Goal: Use online tool/utility: Use online tool/utility

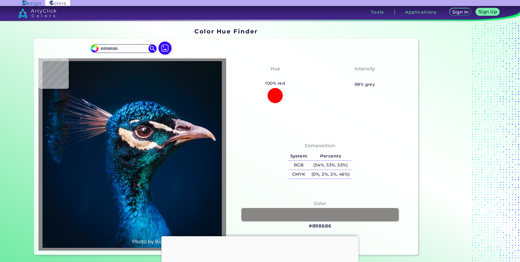
click at [145, 140] on img at bounding box center [132, 154] width 182 height 187
click at [136, 160] on img at bounding box center [132, 154] width 182 height 187
type input "#133849"
type input "#f8e0cd"
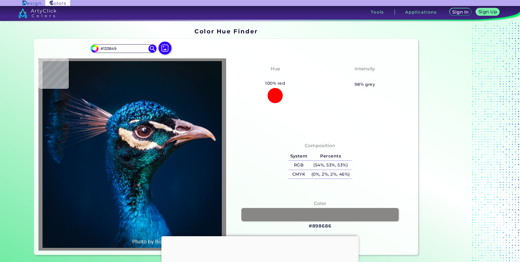
type input "#F8E0CD"
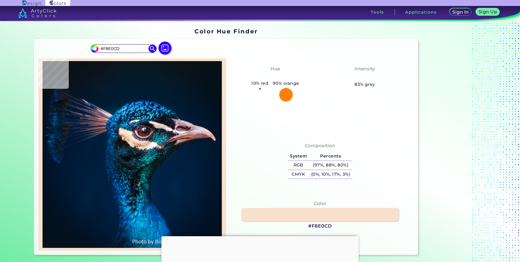
type input "#e0b3c3"
type input "#E0B3C3"
type input "#745b71"
type input "#745B71"
type input "#452d39"
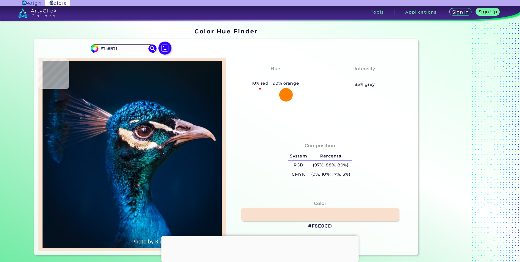
type input "#452D39"
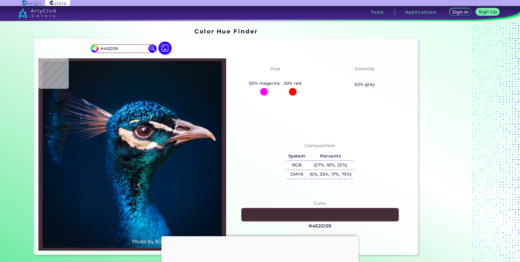
type input "#358fa6"
type input "#358FA6"
type input "#f0ded9"
type input "#F0DED9"
type input "#001626"
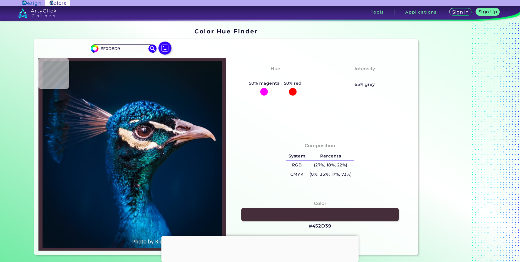
type input "#001626"
type input "#071d33"
type input "#071D33"
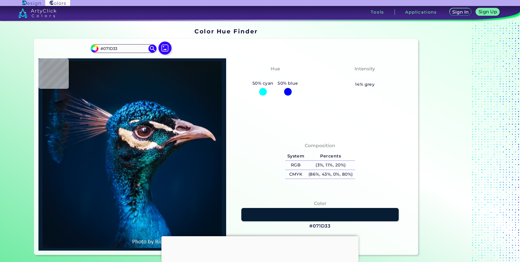
type input "#59b8de"
type input "#59B8DE"
type input "#00254d"
type input "#00254D"
type input "#00315b"
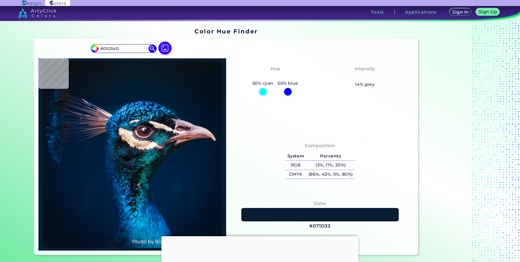
type input "#00315B"
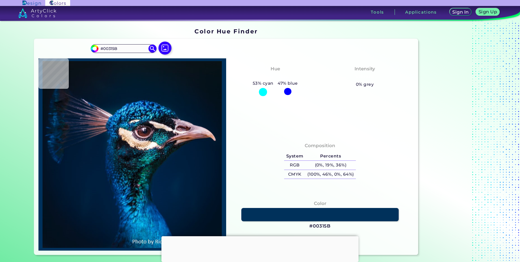
type input "#06375e"
type input "#06375E"
type input "#0a4a87"
type input "#0A4A87"
type input "#00488e"
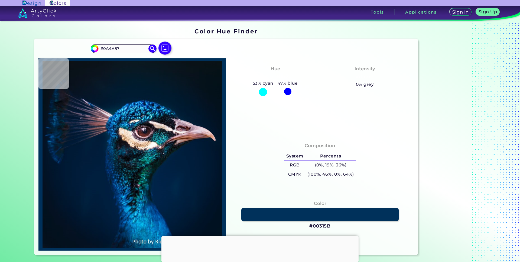
type input "#00488E"
type input "#085389"
type input "#137aa3"
type input "#137AA3"
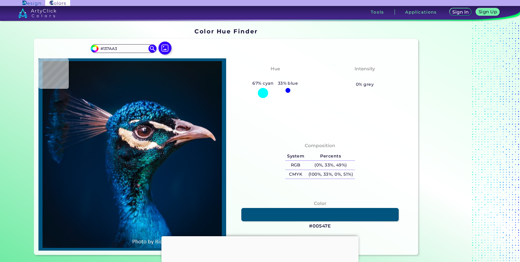
type input "#00547e"
type input "#00547E"
type input "#035e86"
type input "#035E86"
type input "#3eb7e9"
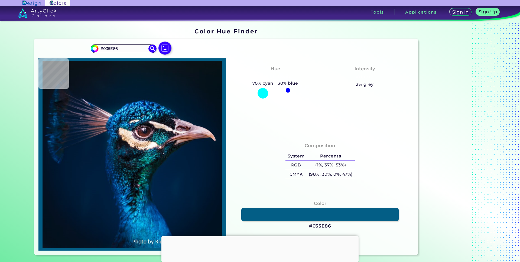
type input "#3EB7E9"
type input "#01275c"
type input "#01275C"
type input "#0a89bb"
type input "#0A89BB"
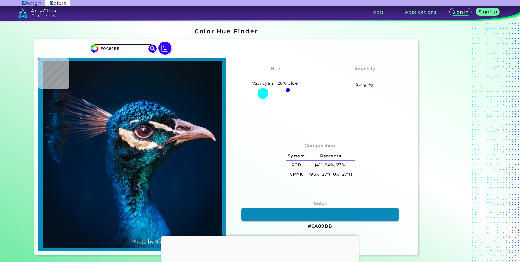
type input "#083673"
type input "#012354"
type input "#022d55"
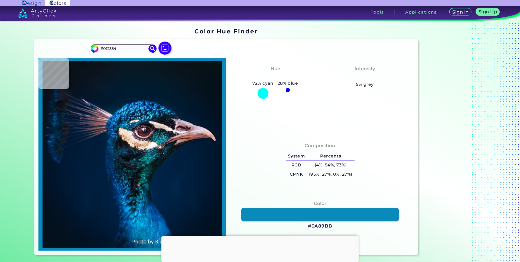
type input "#022D55"
type input "#05376c"
type input "#05376C"
type input "#03396d"
type input "#03396D"
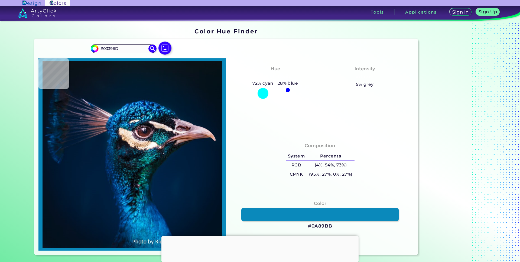
type input "#002858"
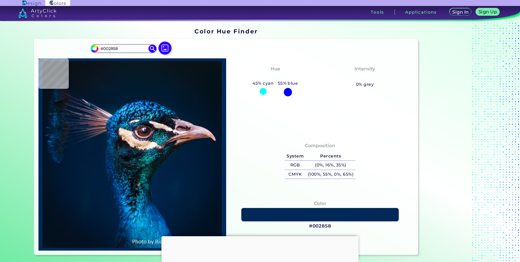
type input "#062957"
type input "#013464"
type input "#05406d"
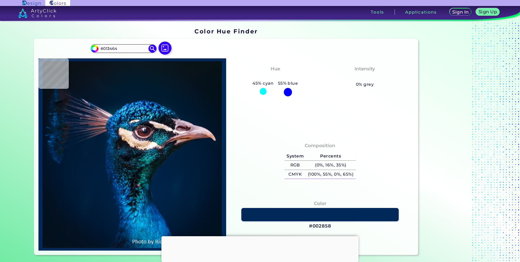
type input "#05406D"
type input "#28bbe1"
type input "#28BBE1"
type input "#06689f"
type input "#06689F"
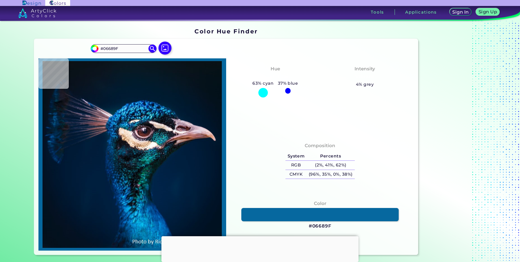
type input "#044987"
type input "#36a1f2"
type input "#36A1F2"
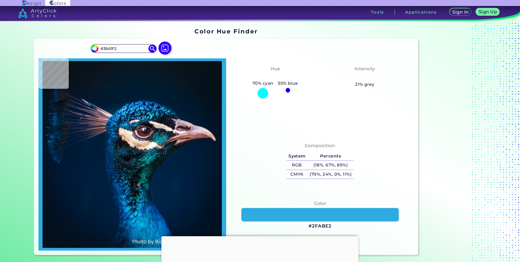
type input "#0d59a4"
type input "#0D59A4"
type input "#1584cf"
type input "#1584CF"
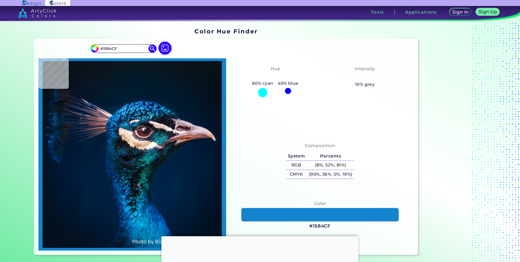
type input "#259ae4"
type input "#259AE4"
type input "#1187d1"
type input "#1187D1"
type input "#41aaf2"
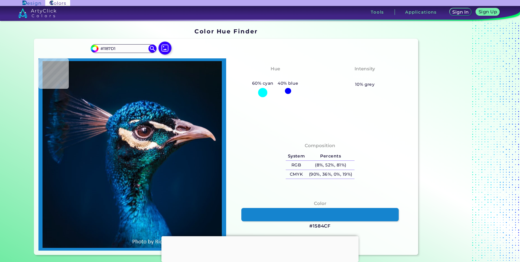
type input "#41AAF2"
type input "#1a78c4"
type input "#1A78C4"
type input "#00348c"
type input "#00348C"
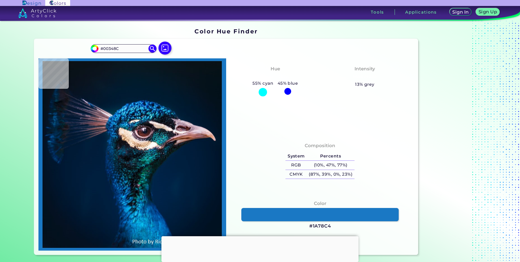
type input "#00409d"
type input "#00409D"
type input "#1164c7"
type input "#1164C7"
type input "#0d69cc"
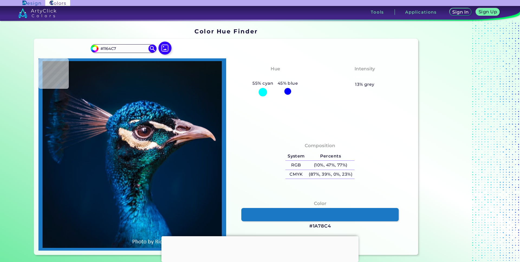
type input "#0D69CC"
type input "#0a63c5"
type input "#0A63C5"
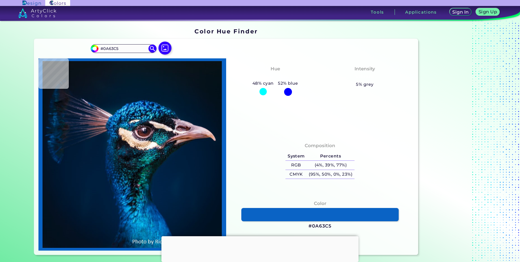
type input "#0d57b2"
type input "#0D57B2"
type input "#043e92"
type input "#043E92"
type input "#05255c"
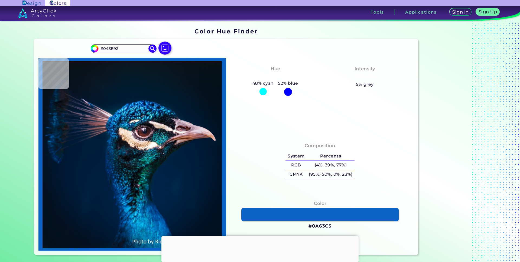
type input "#05255C"
type input "#082e53"
type input "#082E53"
type input "#02203e"
type input "#02203E"
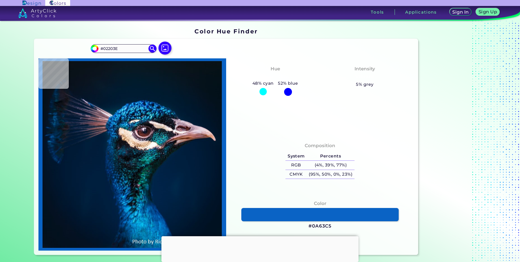
type input "#00183c"
type input "#00183C"
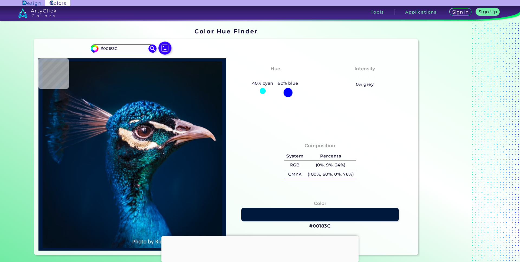
type input "#053769"
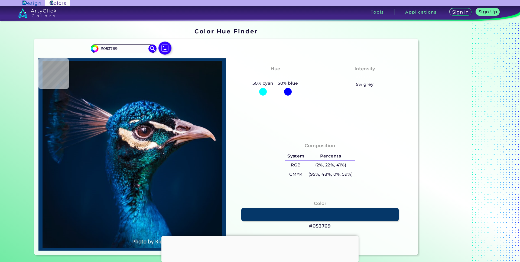
type input "#00183c"
type input "#00183C"
type input "#061e68"
type input "#061E68"
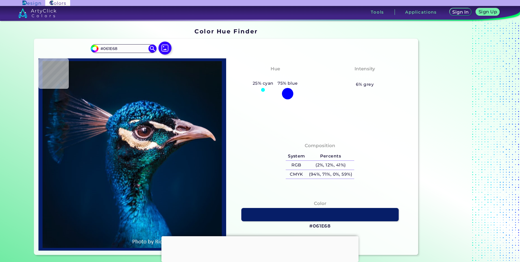
type input "#083f9f"
type input "#083F9F"
type input "#03409f"
type input "#03409F"
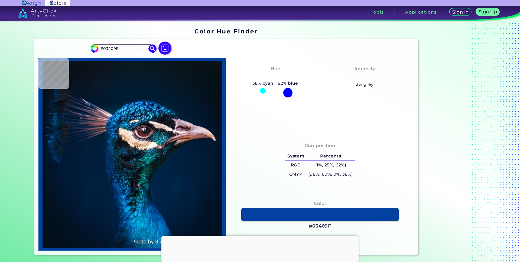
type input "#0247a3"
type input "#0247A3"
type input "#0257af"
type input "#0257AF"
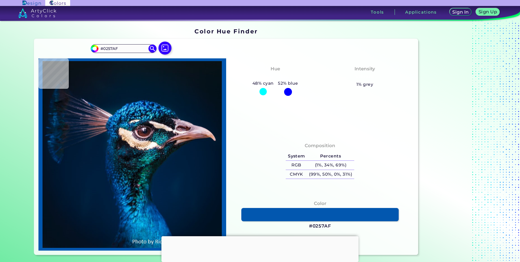
type input "#015db3"
type input "#015DB3"
type input "#1773d1"
type input "#1773D1"
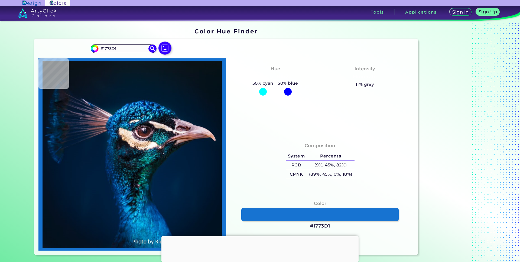
type input "#053c67"
type input "#053C67"
type input "#001639"
type input "#023271"
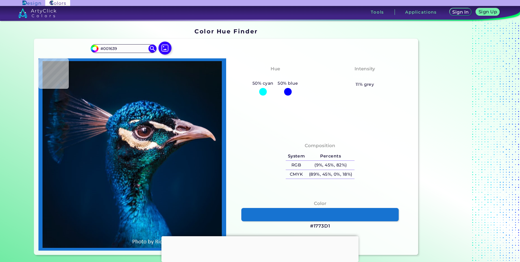
type input "#023271"
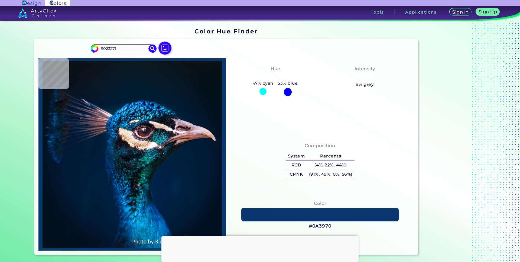
type input "#0a3970"
type input "#0A3970"
type input "#001d44"
type input "#001D44"
type input "#022c5f"
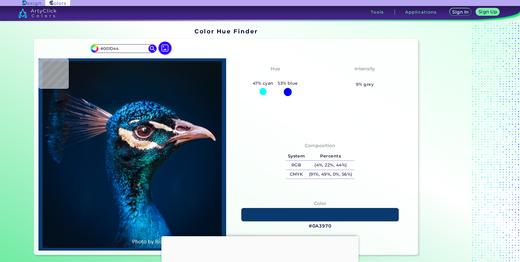
type input "#022C5F"
type input "#051e37"
type input "#051E37"
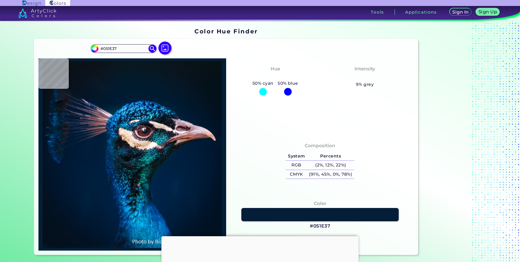
type input "#3a4868"
type input "#3A4868"
type input "#07293c"
type input "#07293C"
type input "#1e78af"
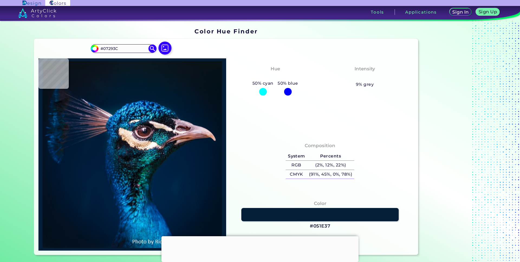
type input "#1E78AF"
type input "#157ca6"
type input "#157CA6"
type input "#0585a0"
type input "#0585A0"
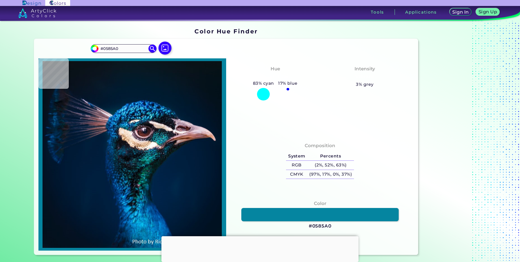
type input "#4b5d79"
type input "#4B5D79"
type input "#0f0f18"
type input "#0F0F18"
type input "#5b3b4b"
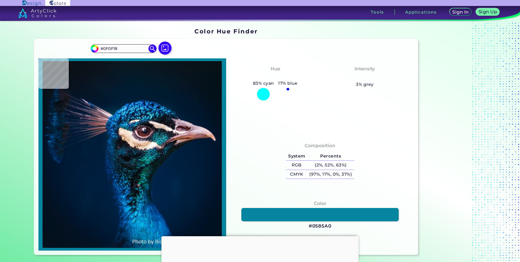
type input "#5B3B4B"
type input "#f1dce4"
type input "#F1DCE4"
type input "#efd4b8"
type input "#EFD4B8"
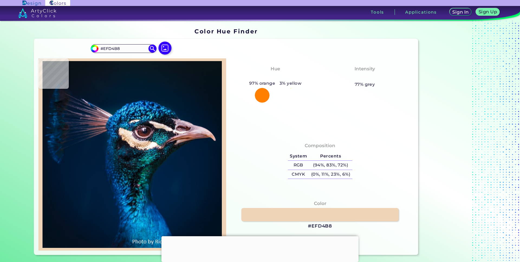
type input "#feecd7"
type input "#FEECD7"
type input "#193141"
type input "#061b2d"
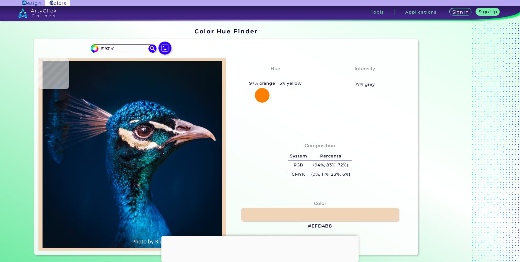
type input "#061B2D"
type input "#141820"
type input "#186e86"
type input "#186E86"
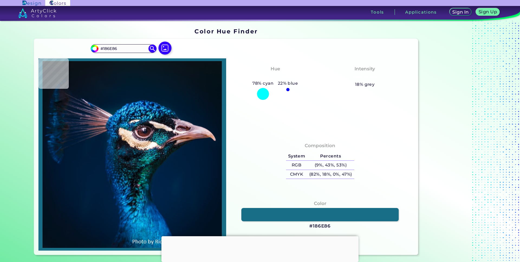
type input "#07366c"
type input "#07366C"
type input "#001424"
type input "#034c86"
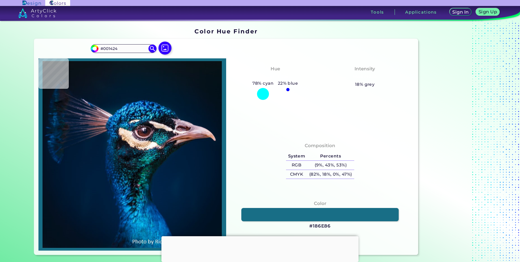
type input "#034C86"
type input "#445465"
type input "#10a0c9"
type input "#10A0C9"
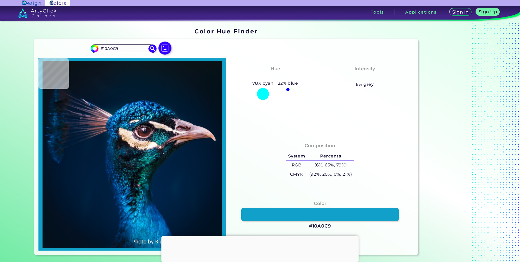
type input "#0067b1"
type input "#0067B1"
type input "#0e6baa"
type input "#0E6BAA"
type input "#0b86bb"
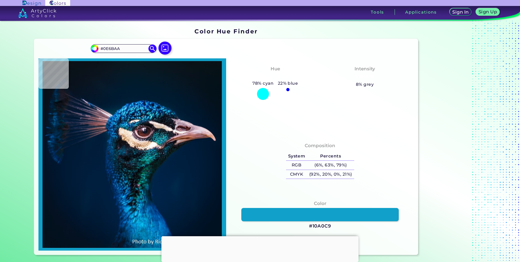
type input "#0B86BB"
type input "#0e82b2"
type input "#0E82B2"
type input "#00609f"
type input "#00609F"
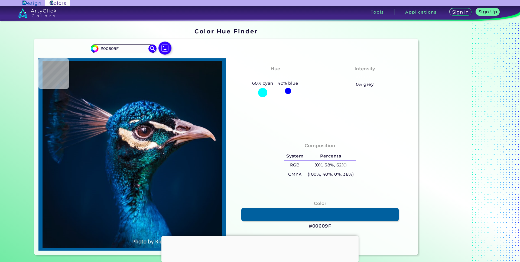
type input "#0059a2"
type input "#0059A2"
type input "#0890de"
type input "#0890DE"
type input "#068ad8"
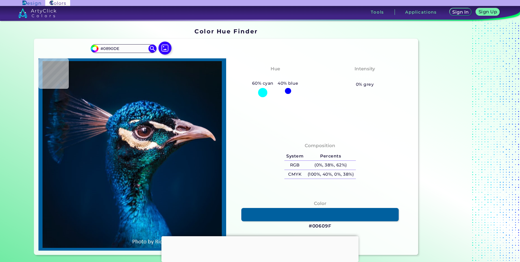
type input "#068AD8"
type input "#0278c8"
type input "#0278C8"
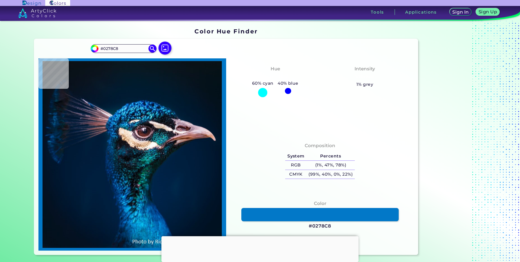
type input "#005ca9"
type input "#005CA9"
type input "#002561"
type input "#001d3b"
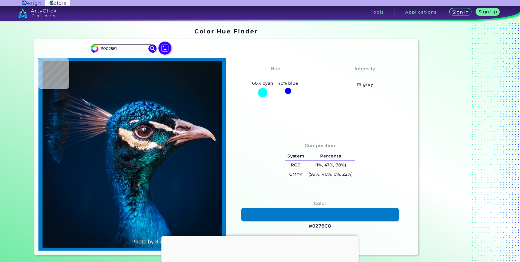
type input "#001D3B"
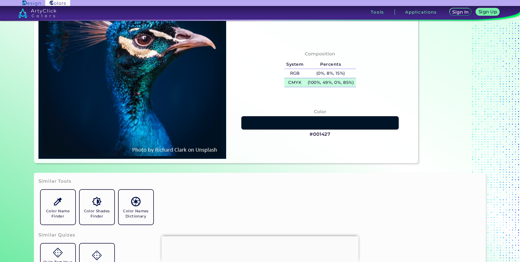
scroll to position [138, 0]
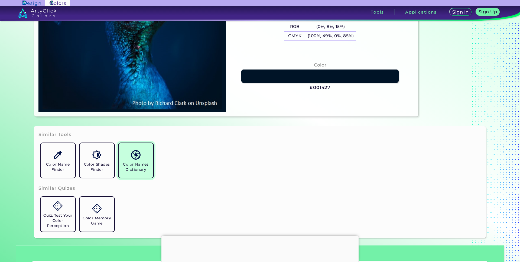
click at [132, 166] on h5 "Color Names Dictionary" at bounding box center [136, 167] width 30 height 10
